Goal: Task Accomplishment & Management: Use online tool/utility

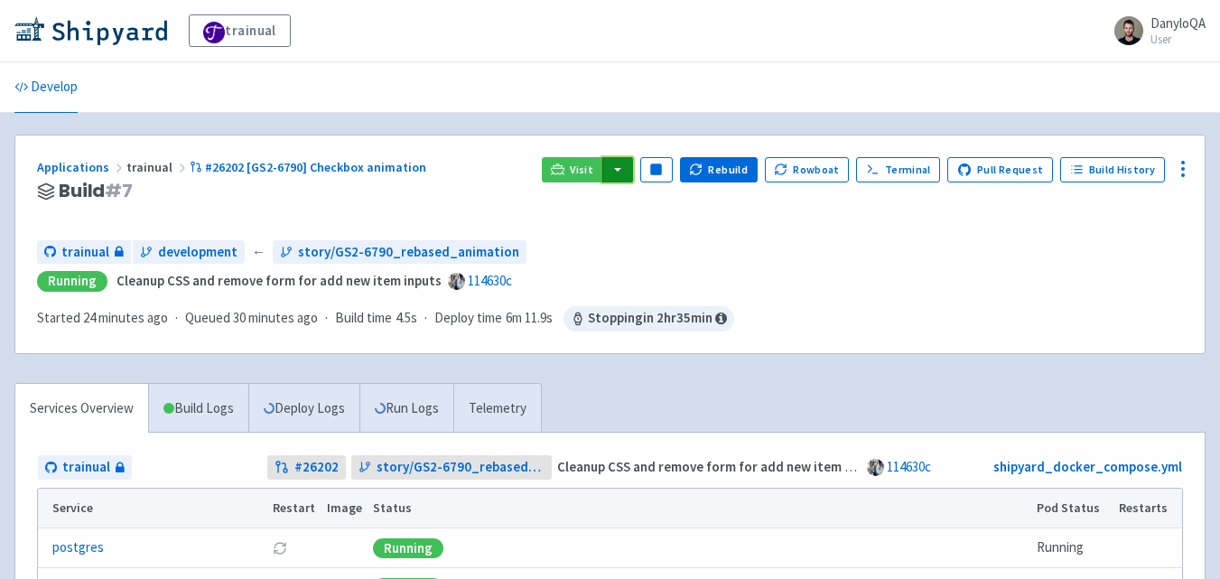
click at [633, 169] on button "button" at bounding box center [617, 169] width 31 height 25
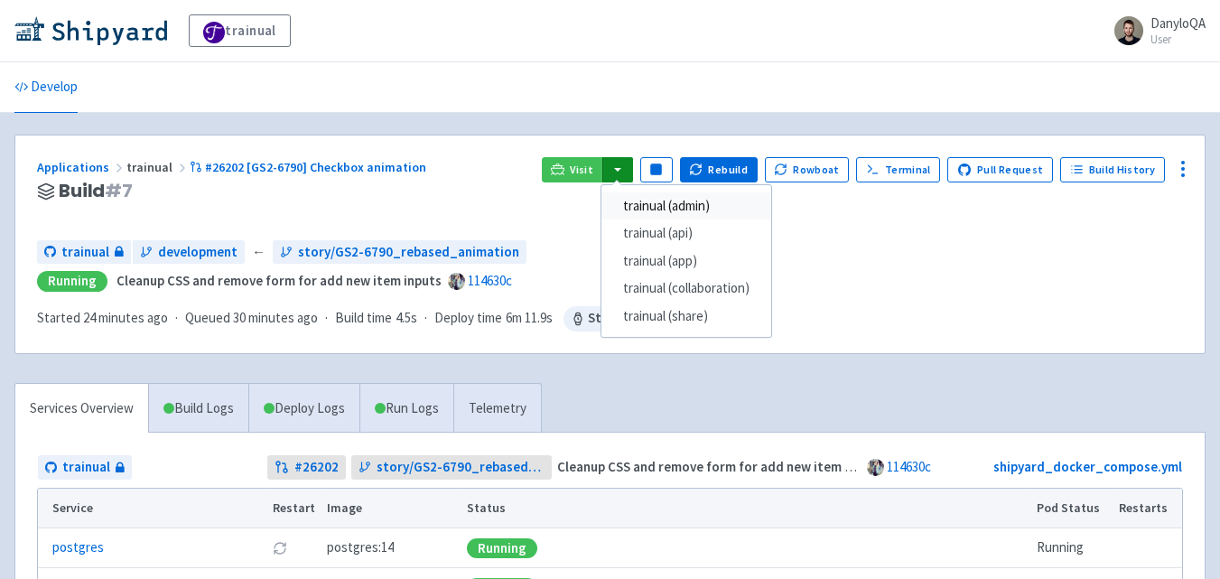
click at [673, 211] on link "trainual (admin)" at bounding box center [686, 206] width 170 height 28
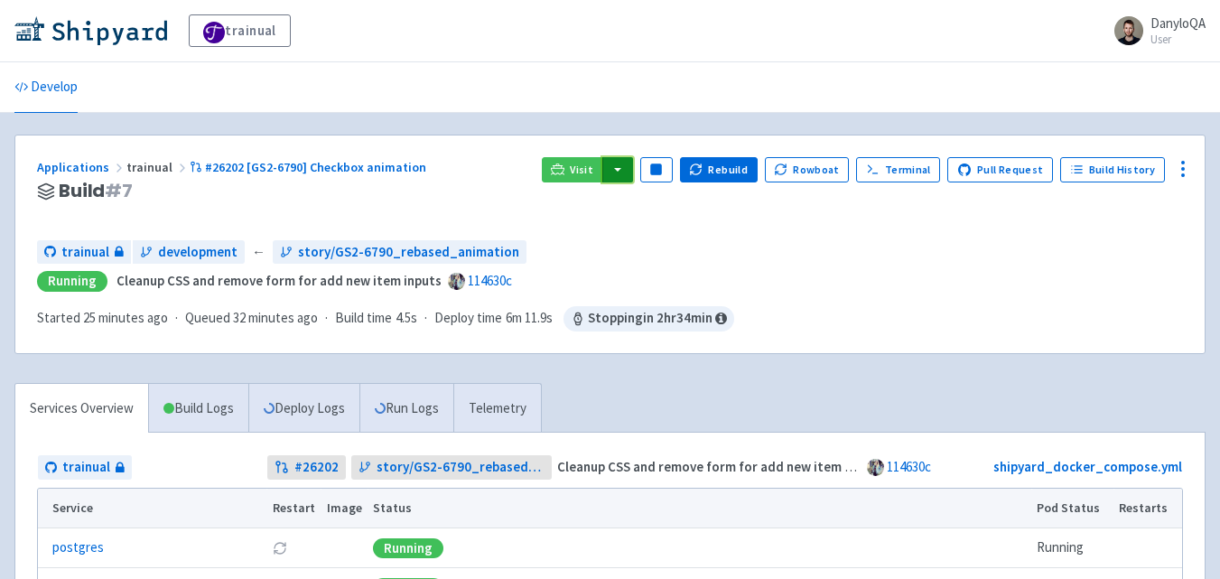
click at [630, 168] on button "button" at bounding box center [617, 169] width 31 height 25
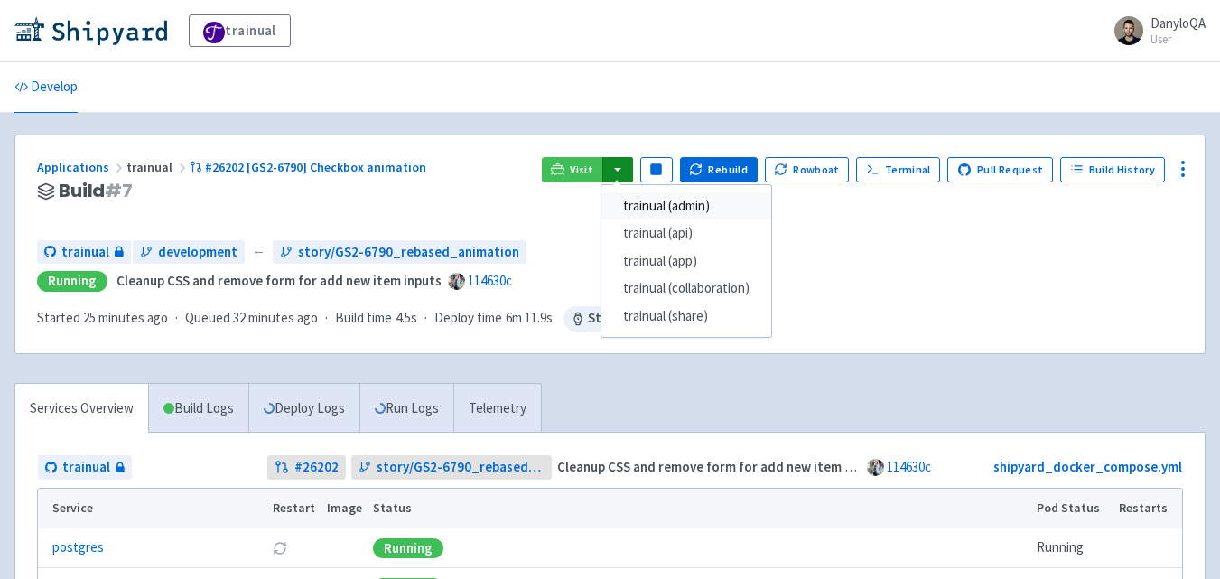
click at [665, 208] on link "trainual (admin)" at bounding box center [686, 206] width 170 height 28
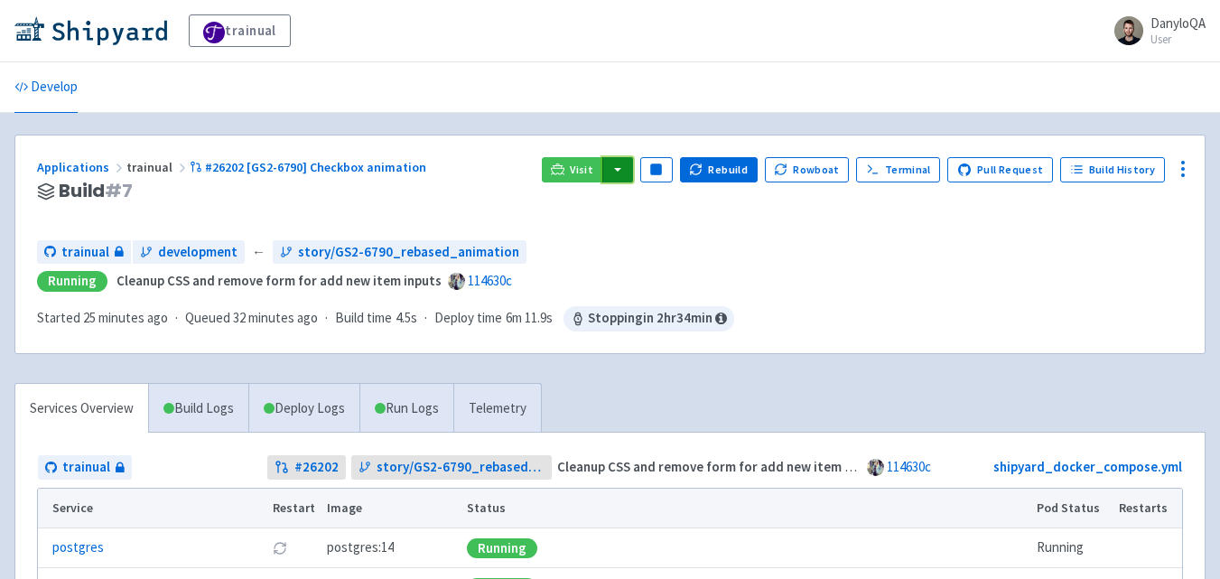
click at [633, 176] on button "button" at bounding box center [617, 169] width 31 height 25
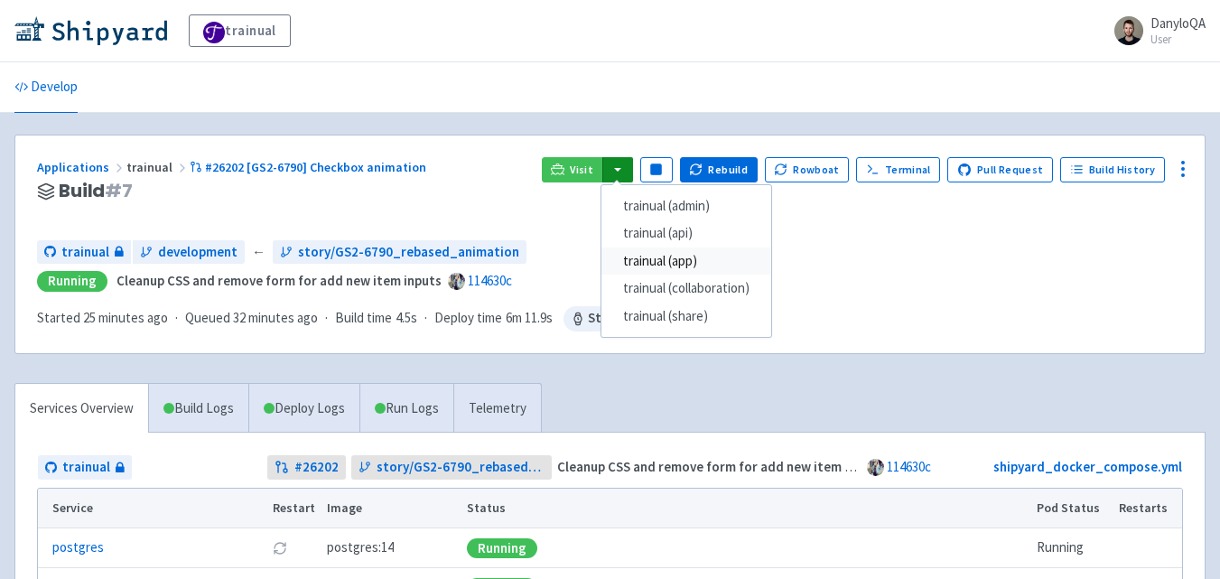
click at [688, 262] on link "trainual (app)" at bounding box center [686, 261] width 170 height 28
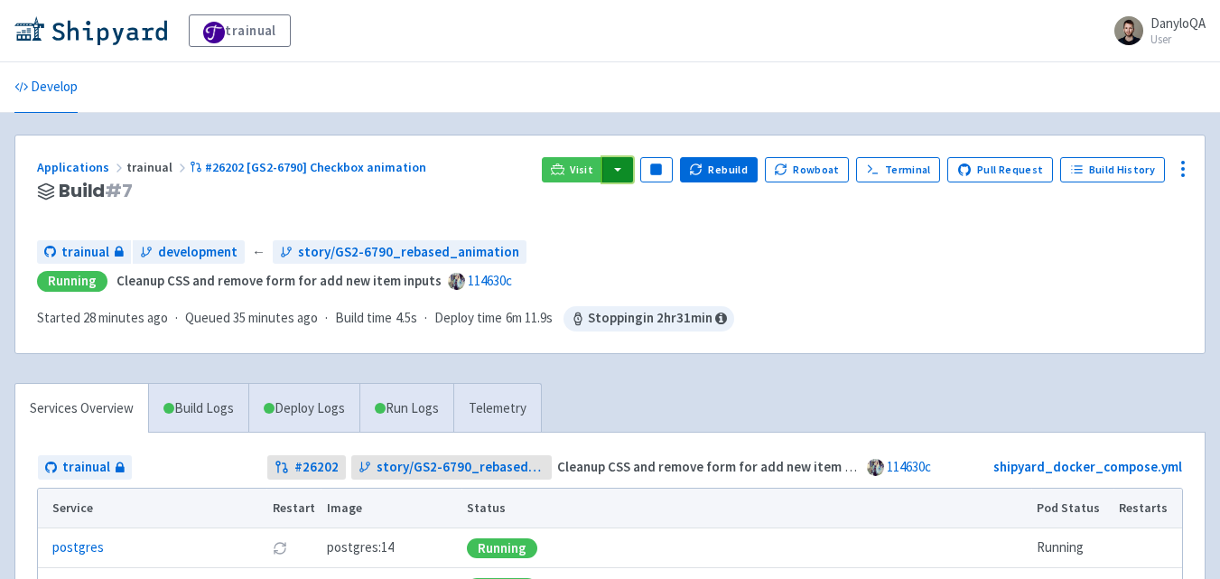
click at [630, 163] on button "button" at bounding box center [617, 169] width 31 height 25
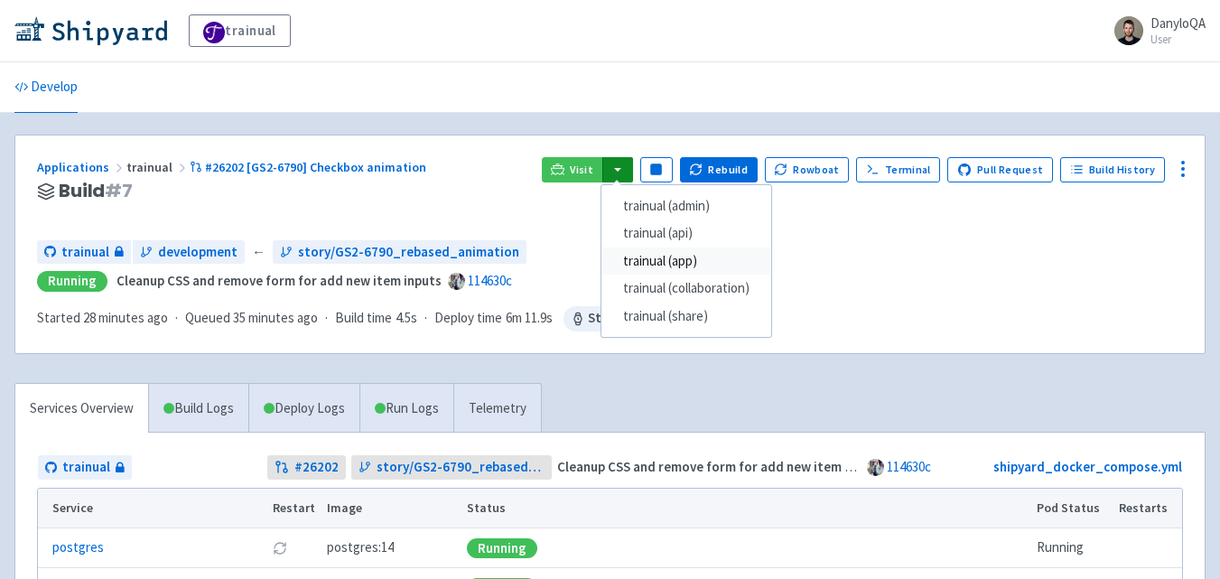
click at [685, 252] on link "trainual (app)" at bounding box center [686, 261] width 170 height 28
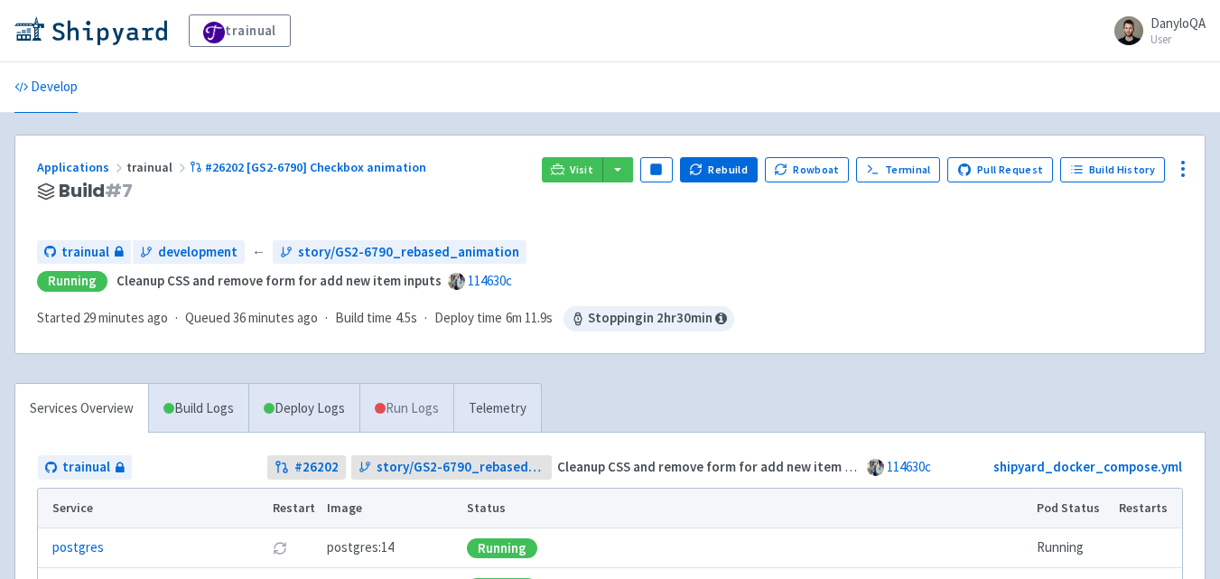
click at [420, 407] on link "Run Logs" at bounding box center [406, 409] width 94 height 50
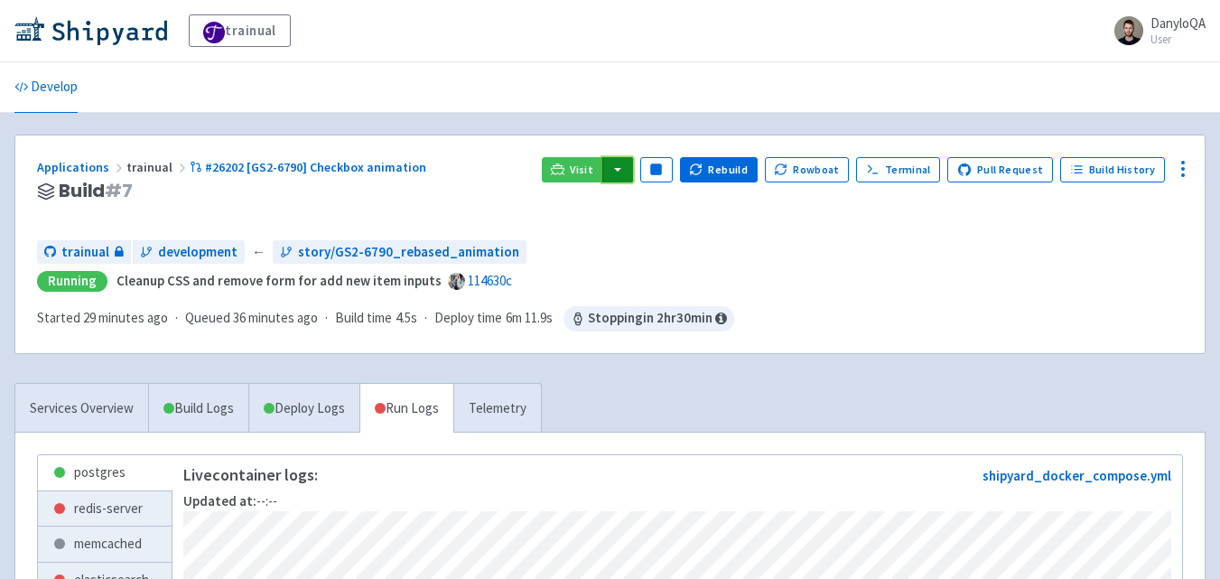
click at [630, 161] on button "button" at bounding box center [617, 169] width 31 height 25
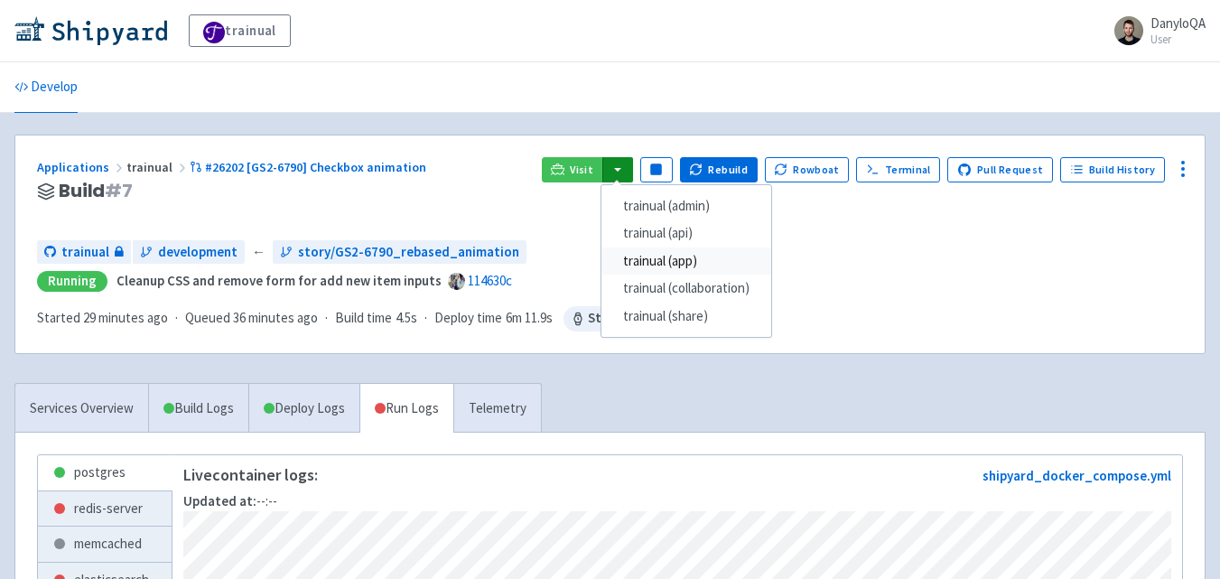
click at [680, 264] on link "trainual (app)" at bounding box center [686, 261] width 170 height 28
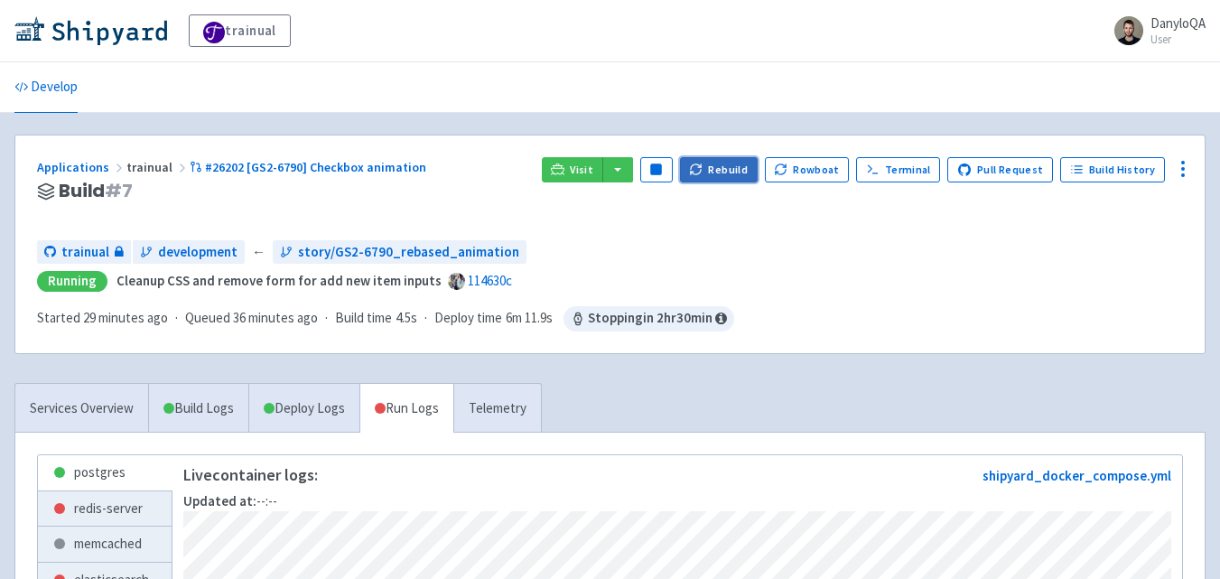
click at [732, 171] on button "Rebuild" at bounding box center [719, 169] width 78 height 25
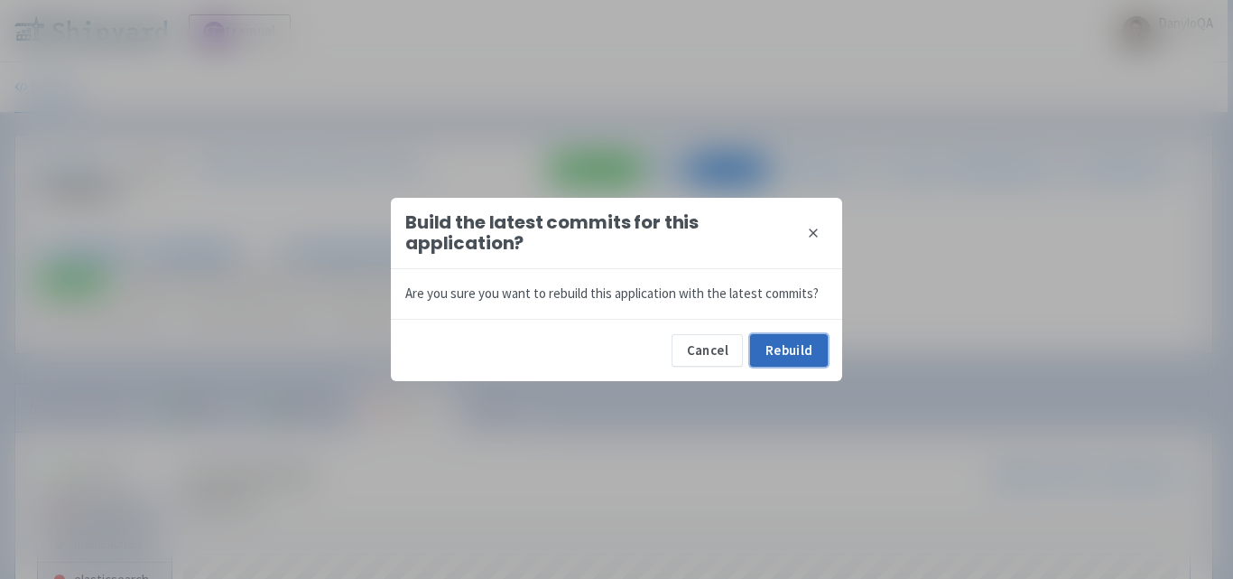
click at [799, 351] on button "Rebuild" at bounding box center [789, 350] width 78 height 32
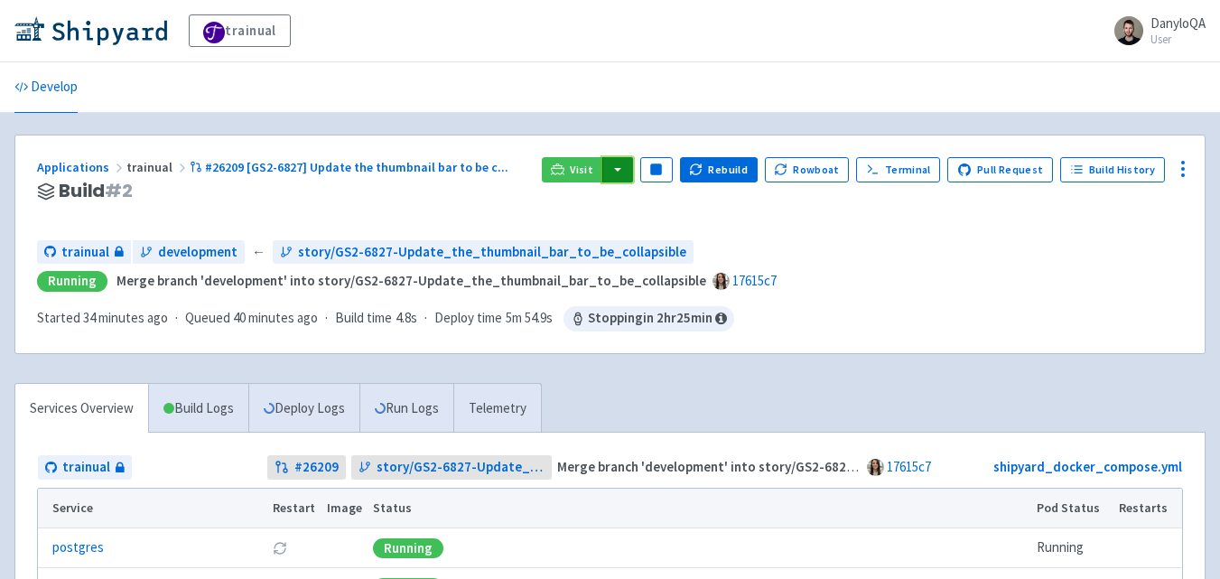
click at [633, 171] on button "button" at bounding box center [617, 169] width 31 height 25
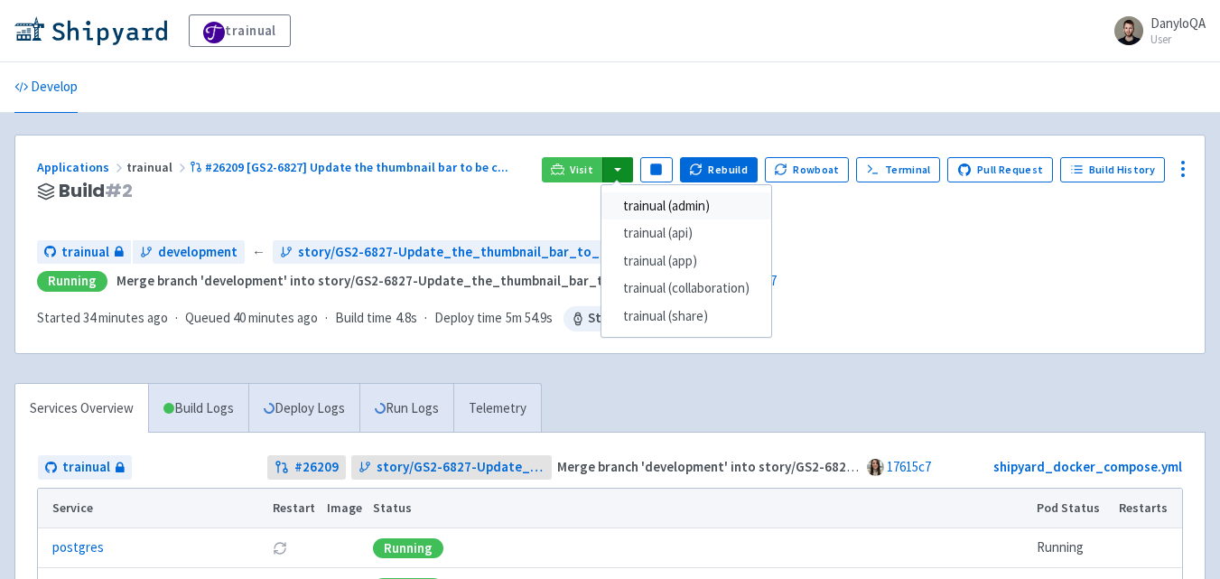
click at [655, 205] on link "trainual (admin)" at bounding box center [686, 206] width 170 height 28
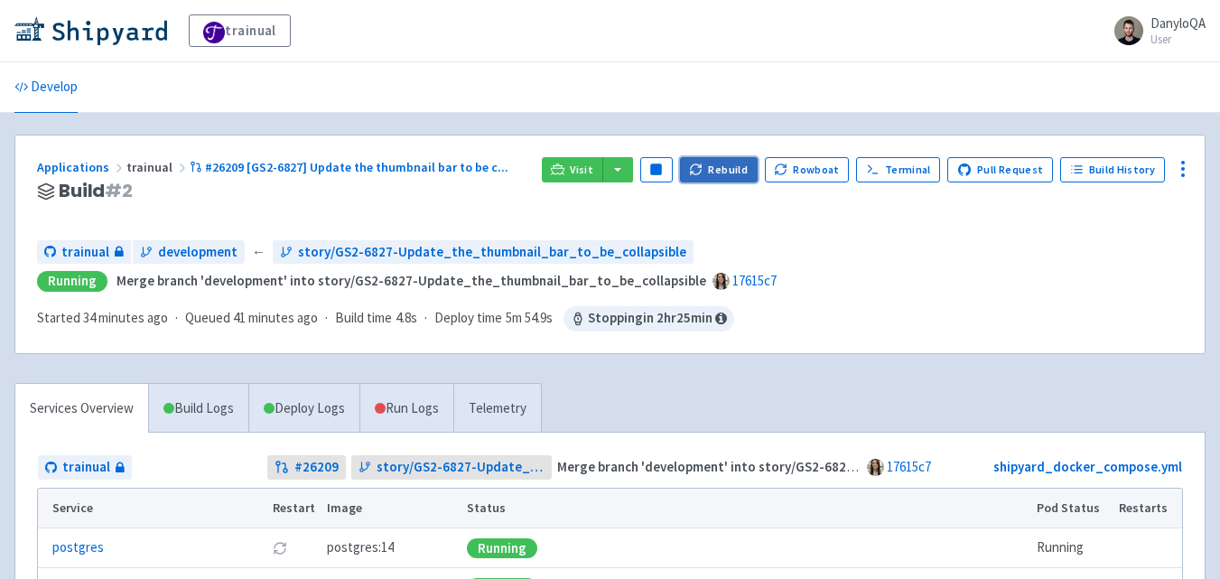
click at [726, 170] on button "Rebuild" at bounding box center [719, 169] width 78 height 25
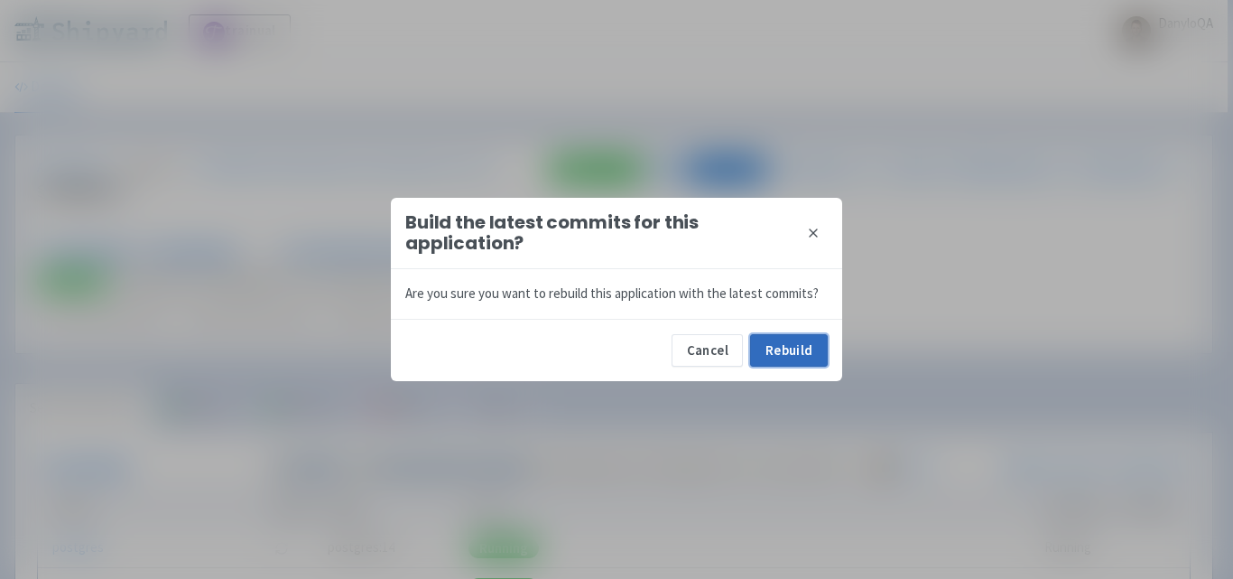
click at [798, 355] on button "Rebuild" at bounding box center [789, 350] width 78 height 32
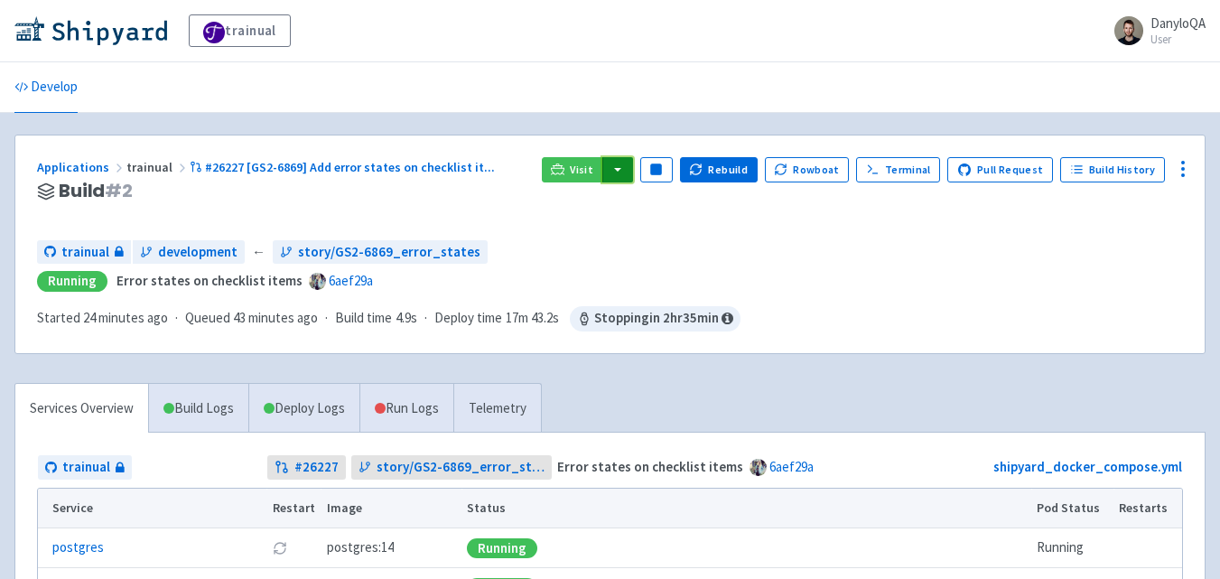
click at [628, 162] on button "button" at bounding box center [617, 169] width 31 height 25
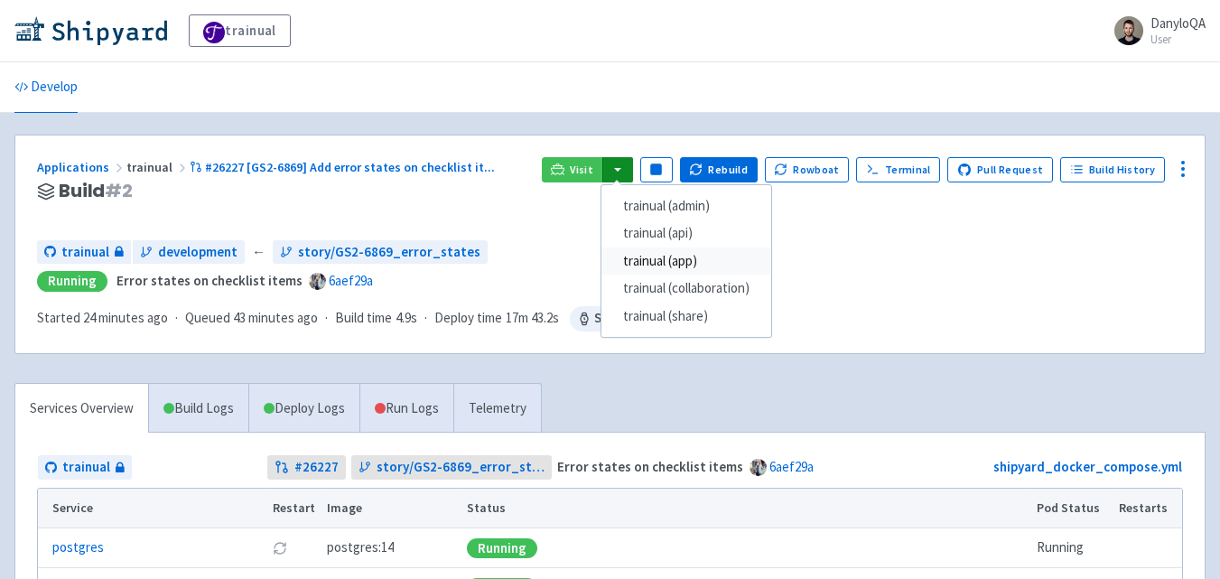
click at [685, 259] on link "trainual (app)" at bounding box center [686, 261] width 170 height 28
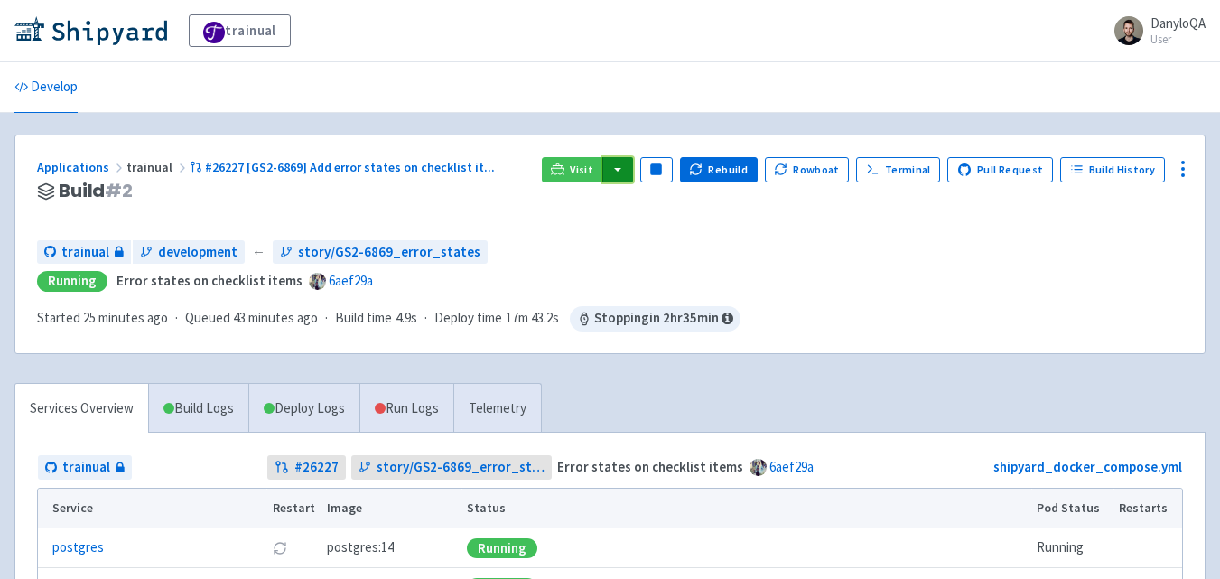
click at [627, 168] on button "button" at bounding box center [617, 169] width 31 height 25
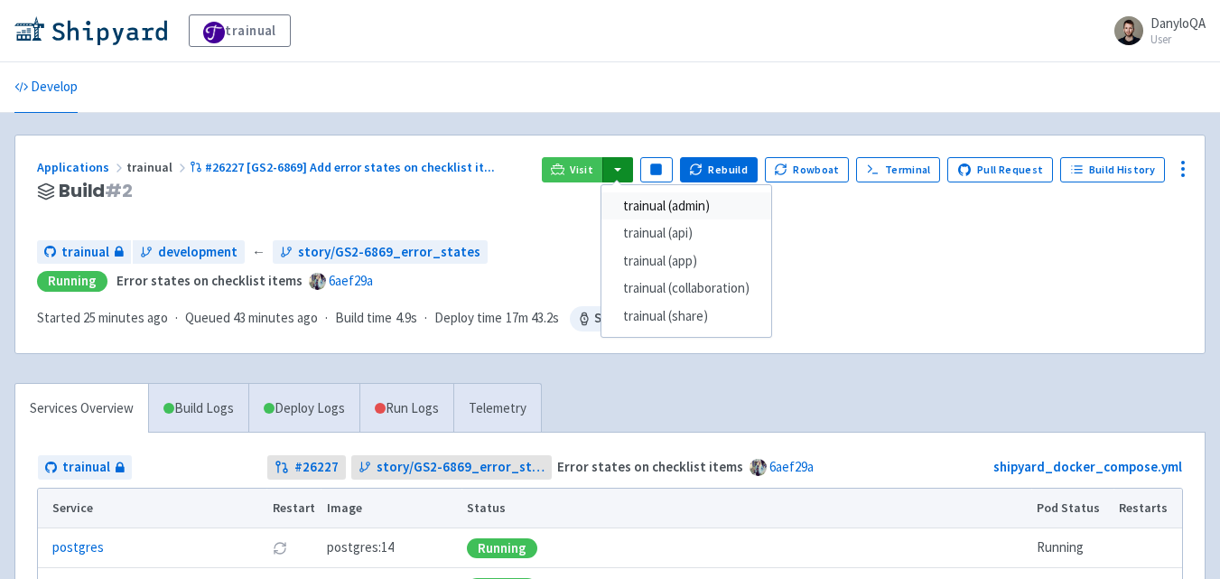
click at [669, 203] on link "trainual (admin)" at bounding box center [686, 206] width 170 height 28
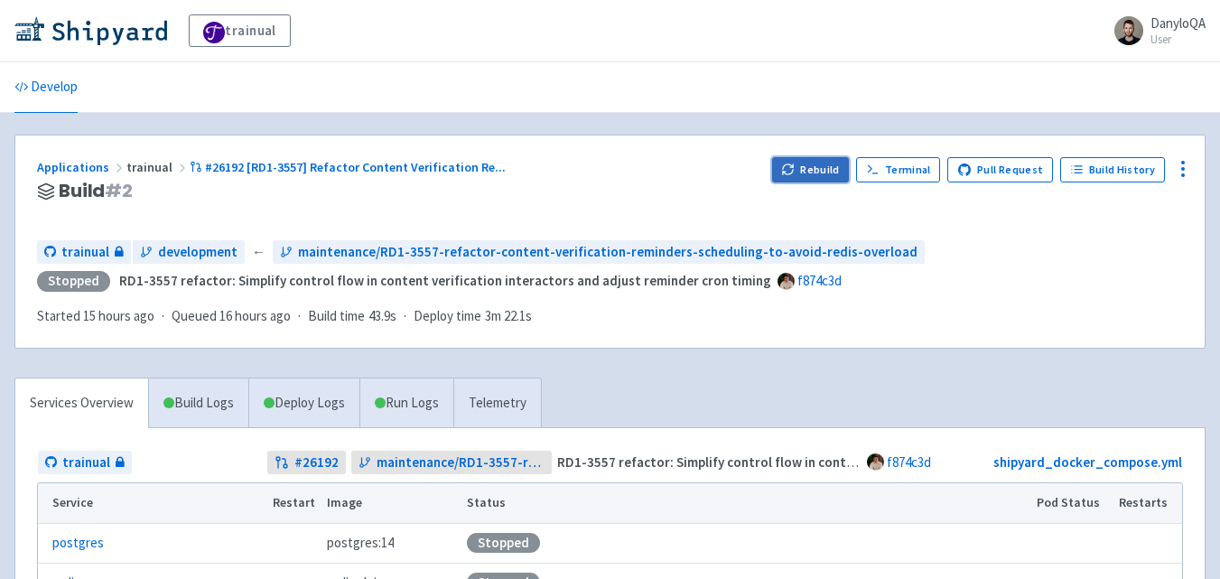
click at [827, 170] on button "Rebuild" at bounding box center [811, 169] width 78 height 25
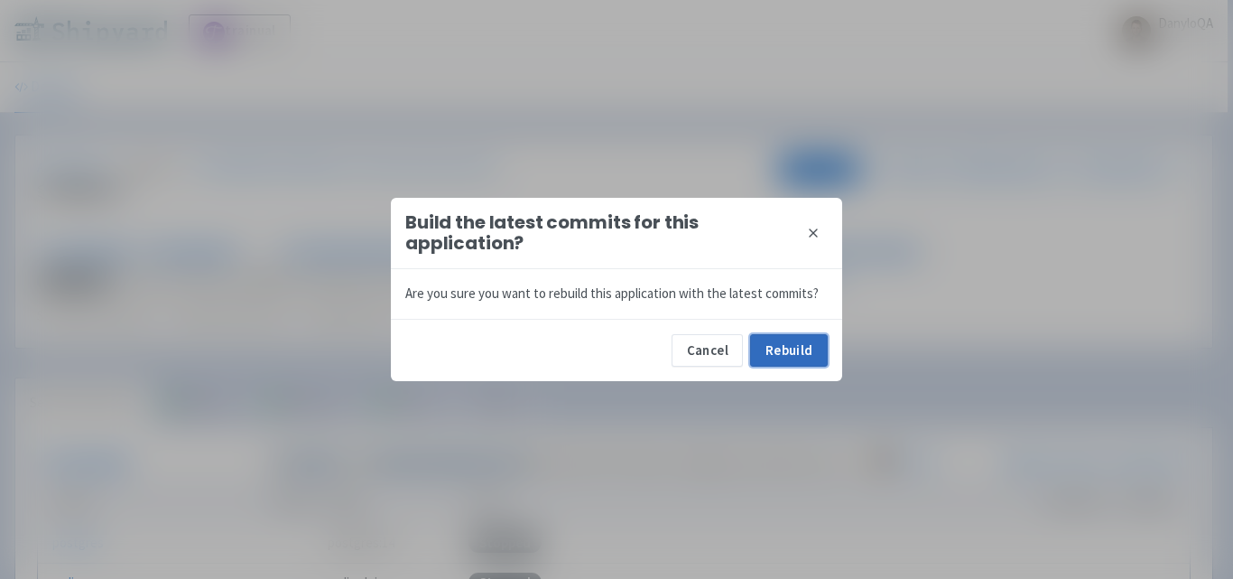
click at [777, 339] on button "Rebuild" at bounding box center [789, 350] width 78 height 32
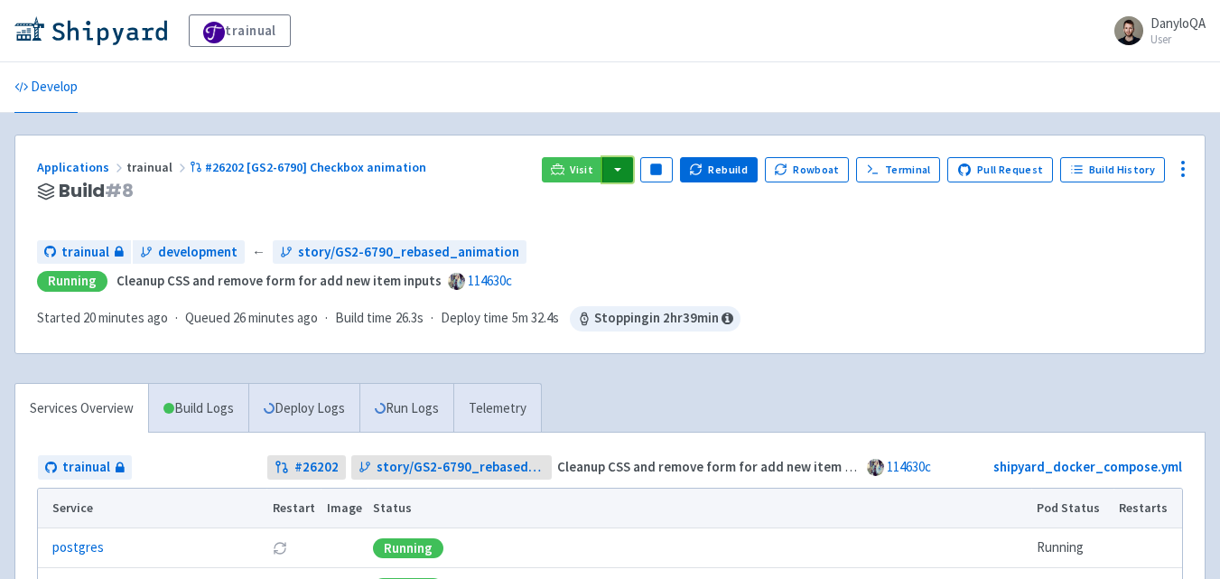
click at [625, 173] on button "button" at bounding box center [617, 169] width 31 height 25
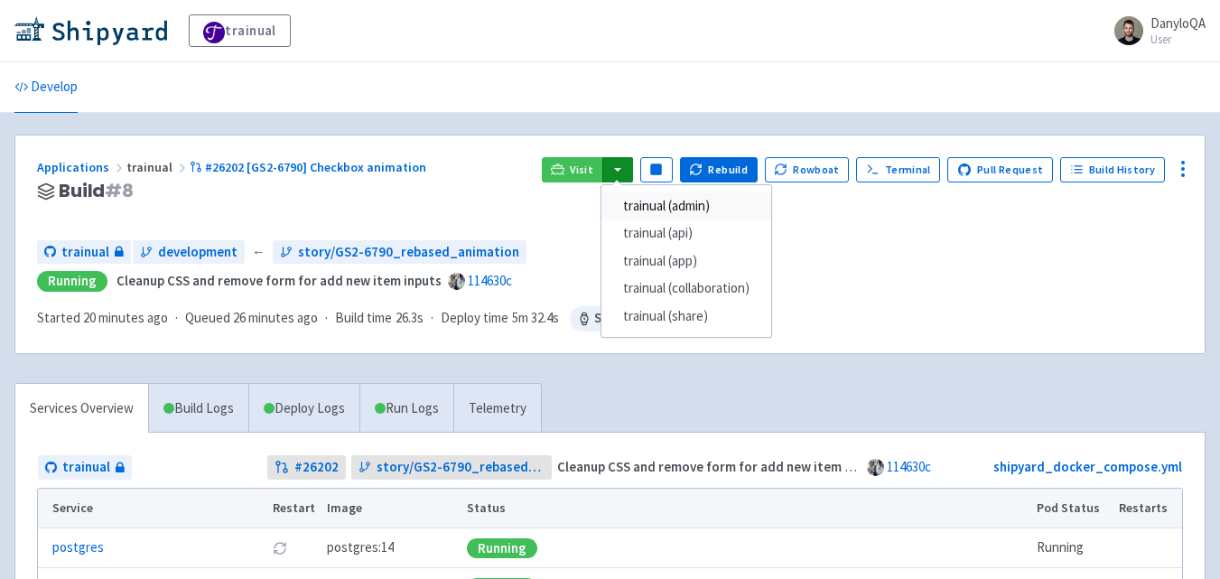
click at [698, 205] on link "trainual (admin)" at bounding box center [686, 206] width 170 height 28
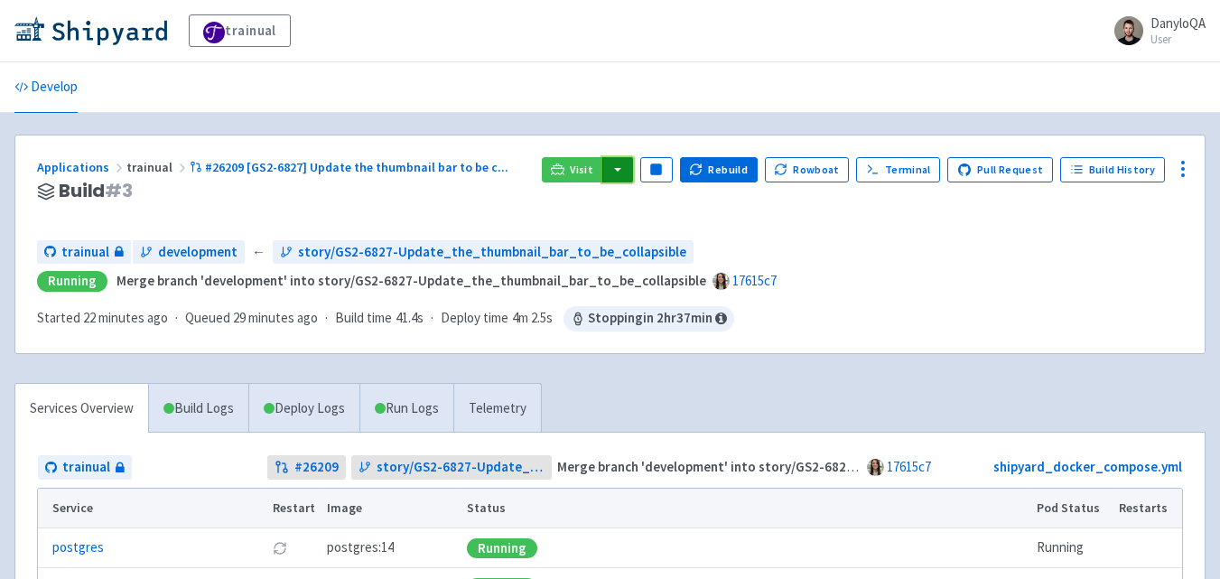
click at [626, 162] on button "button" at bounding box center [617, 169] width 31 height 25
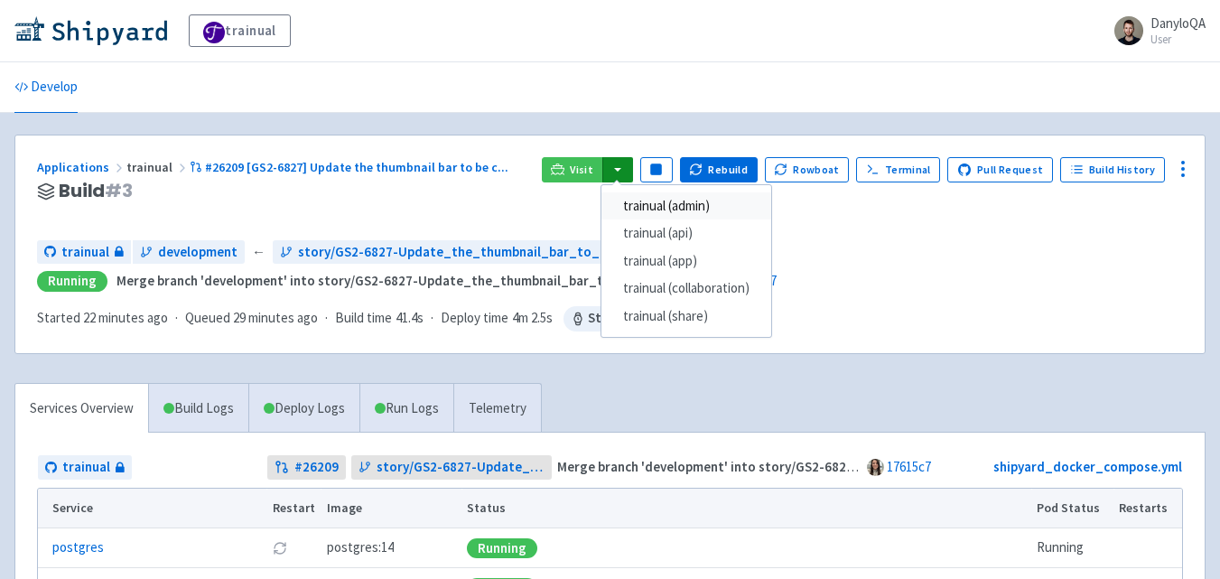
click at [672, 202] on link "trainual (admin)" at bounding box center [686, 206] width 170 height 28
